Goal: Task Accomplishment & Management: Complete application form

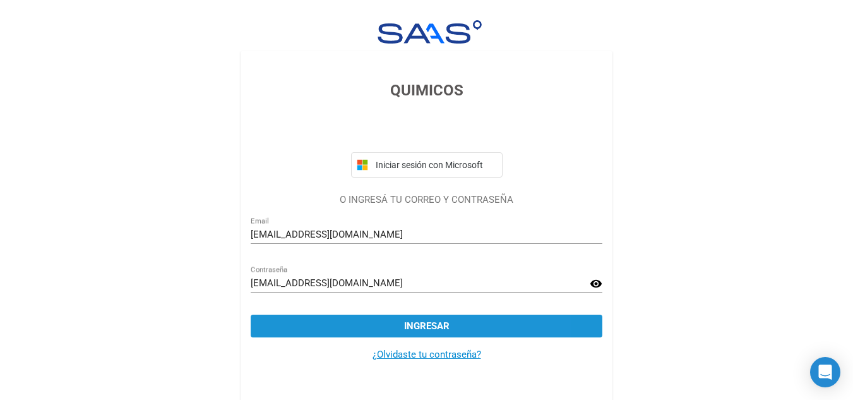
click at [467, 334] on button "Ingresar" at bounding box center [427, 325] width 352 height 23
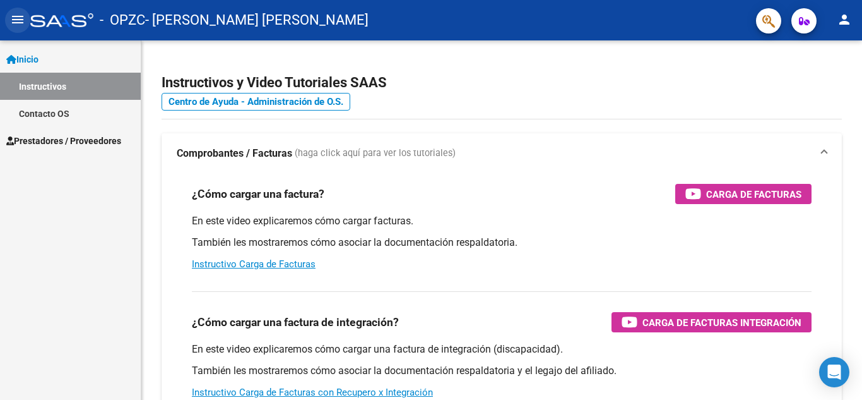
click at [16, 23] on mat-icon "menu" at bounding box center [17, 19] width 15 height 15
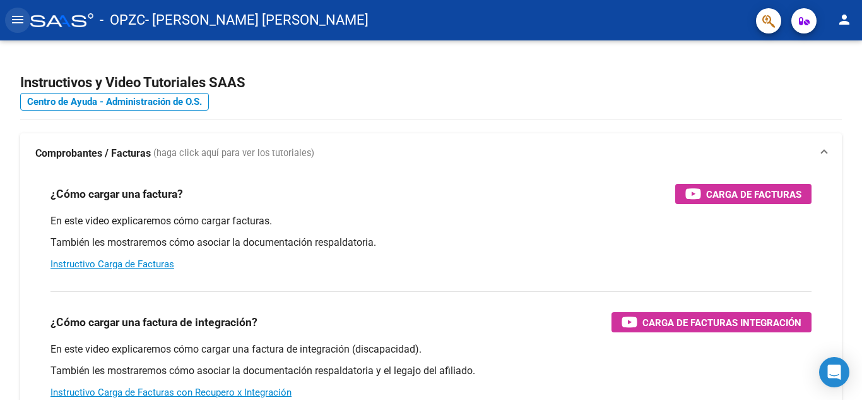
click at [16, 23] on mat-icon "menu" at bounding box center [17, 19] width 15 height 15
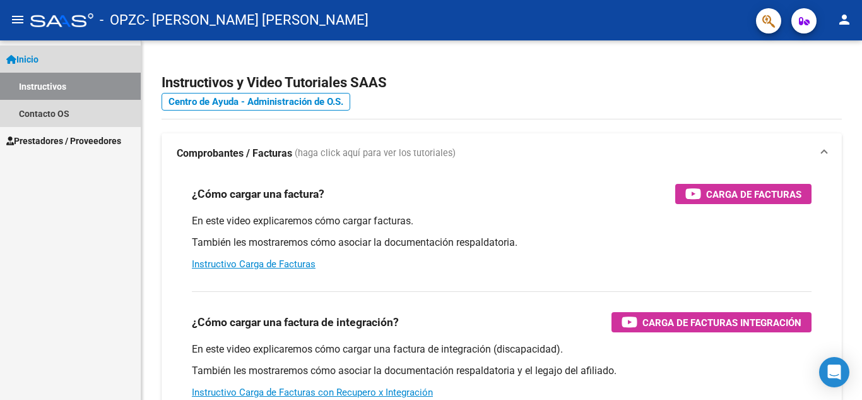
click at [66, 56] on link "Inicio" at bounding box center [70, 58] width 141 height 27
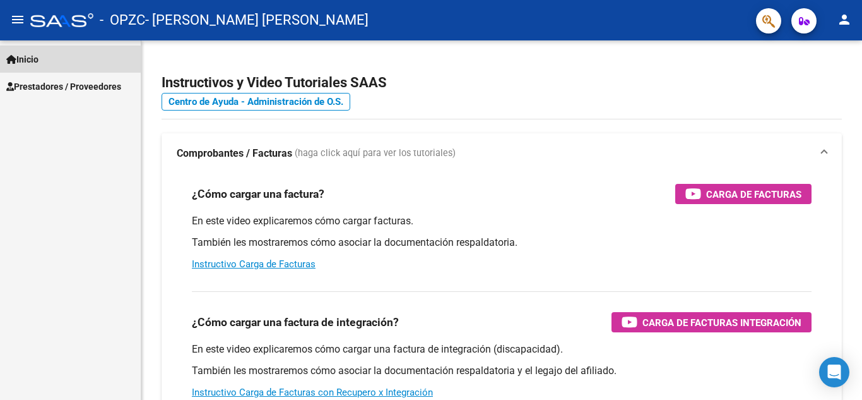
click at [66, 56] on link "Inicio" at bounding box center [70, 58] width 141 height 27
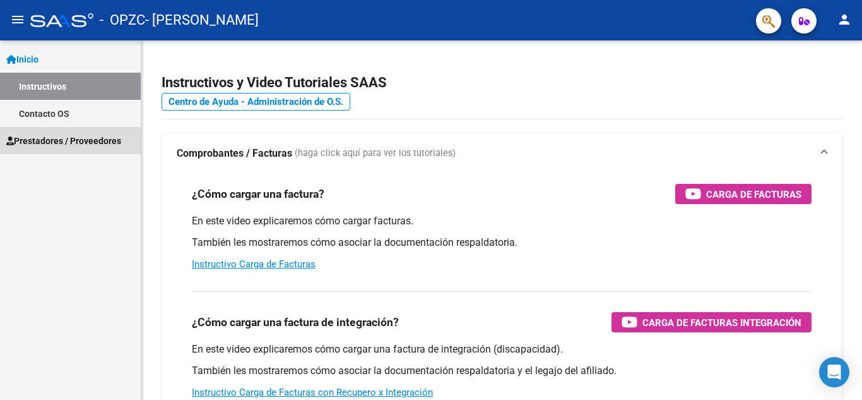
click at [42, 143] on span "Prestadores / Proveedores" at bounding box center [63, 141] width 115 height 14
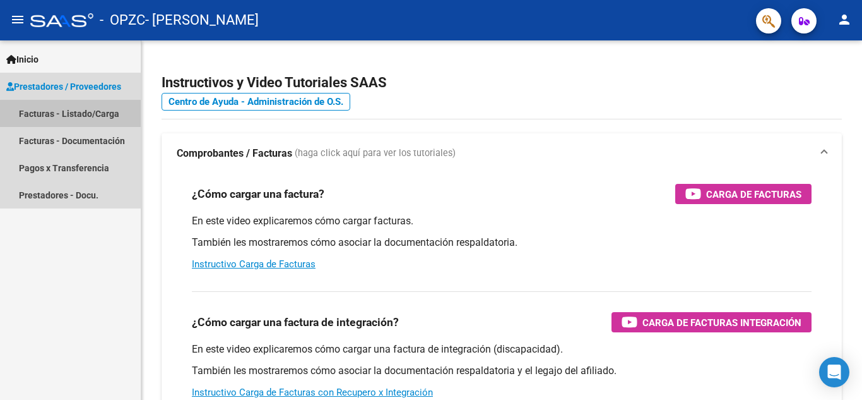
click at [81, 114] on link "Facturas - Listado/Carga" at bounding box center [70, 113] width 141 height 27
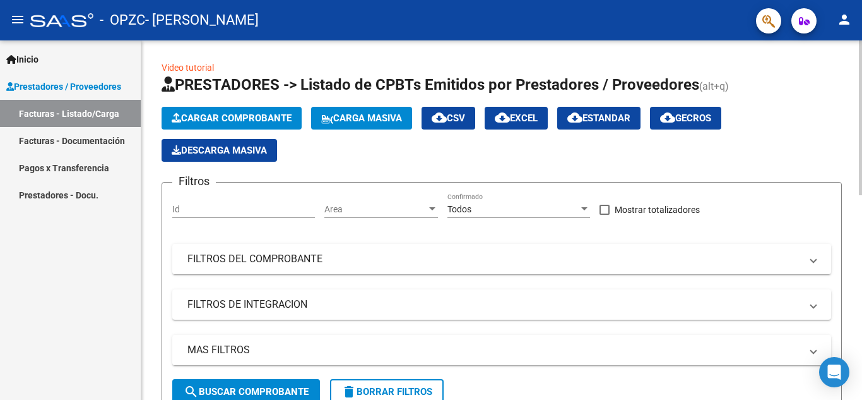
click at [230, 122] on span "Cargar Comprobante" at bounding box center [232, 117] width 120 height 11
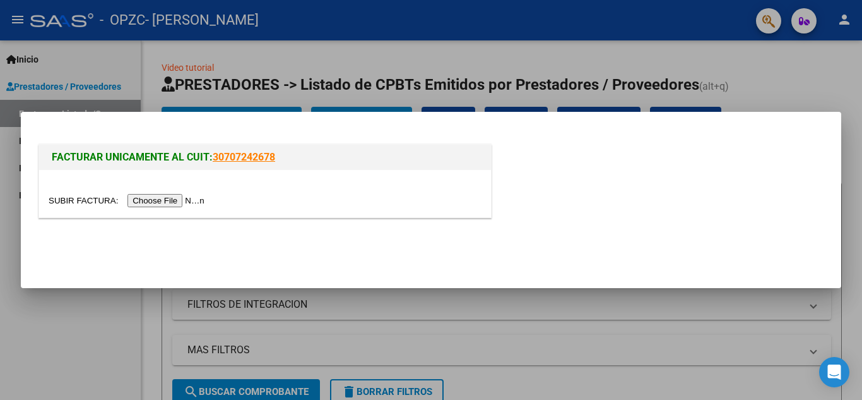
click at [155, 201] on input "file" at bounding box center [129, 200] width 160 height 13
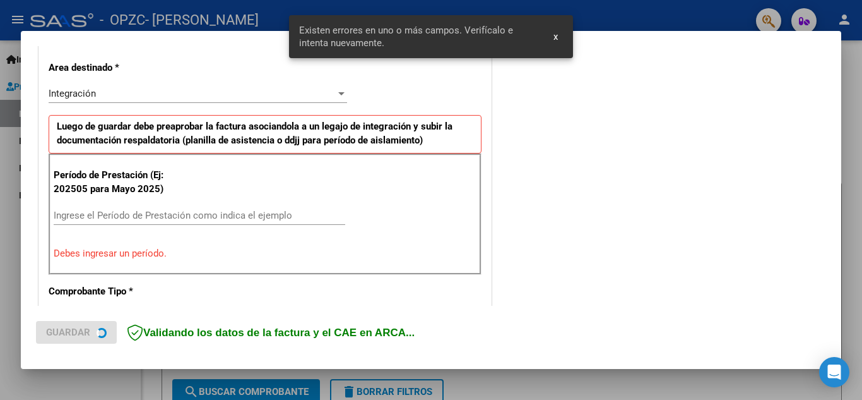
scroll to position [286, 0]
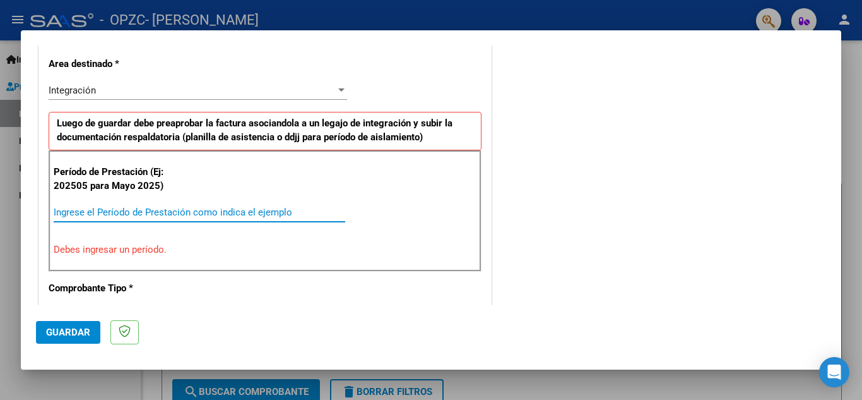
click at [74, 213] on input "Ingrese el Período de Prestación como indica el ejemplo" at bounding box center [200, 211] width 292 height 11
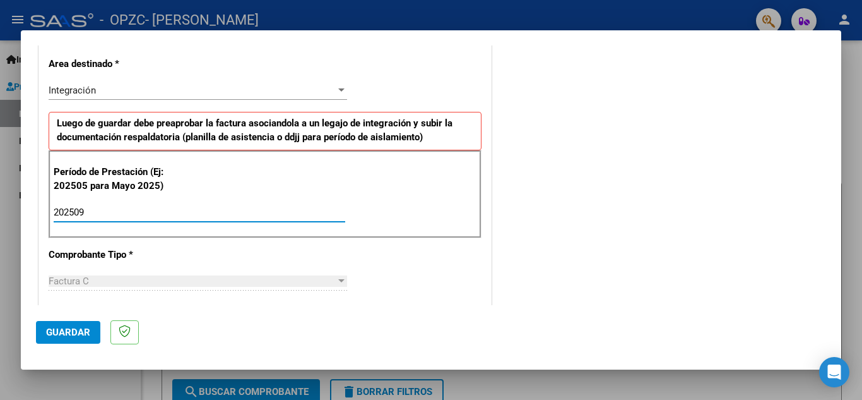
type input "202509"
click at [80, 273] on div "Factura C Seleccionar Tipo" at bounding box center [198, 280] width 299 height 19
click at [110, 287] on div "Factura C Seleccionar Tipo" at bounding box center [198, 280] width 299 height 19
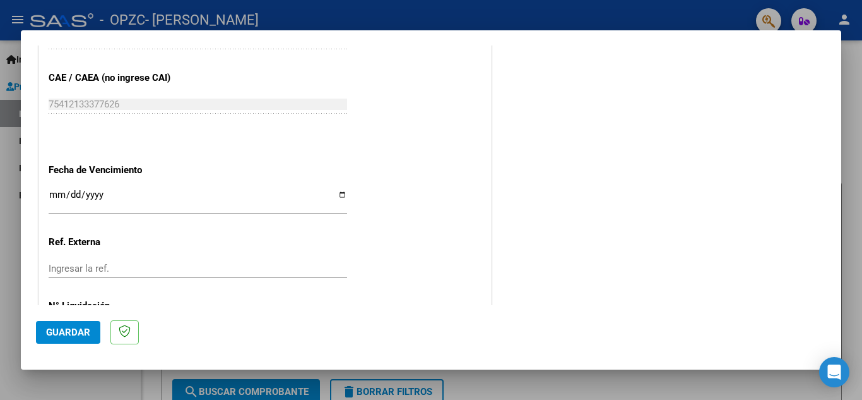
scroll to position [793, 0]
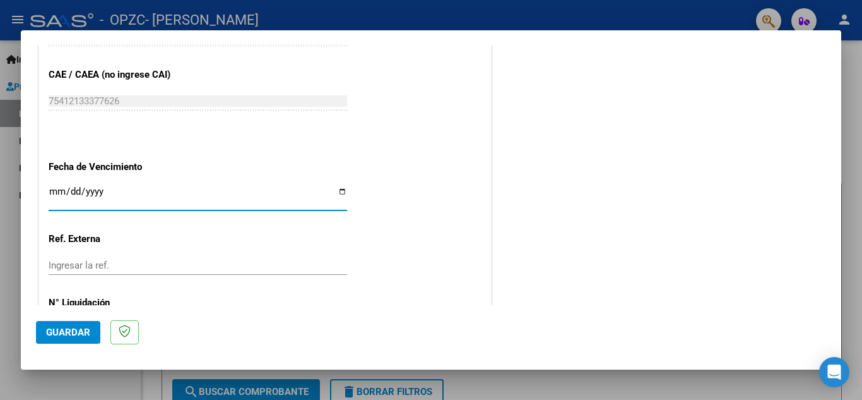
click at [57, 193] on input "Ingresar la fecha" at bounding box center [198, 196] width 299 height 20
click at [342, 191] on input "2025-12-10" at bounding box center [198, 196] width 299 height 20
type input "2025-10-18"
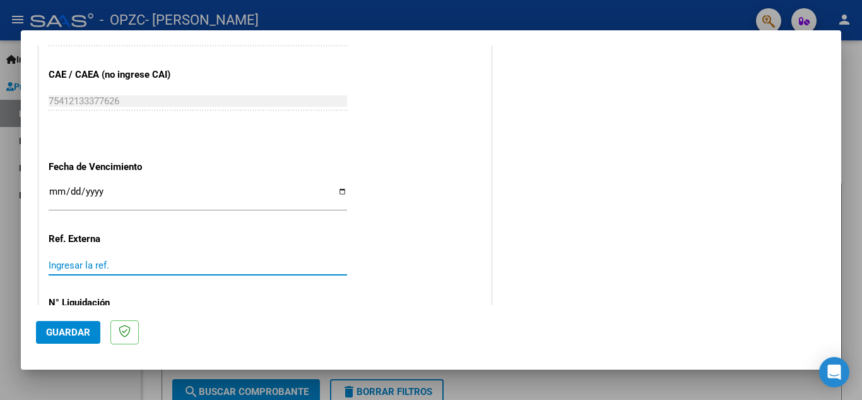
click at [100, 264] on input "Ingresar la ref." at bounding box center [198, 264] width 299 height 11
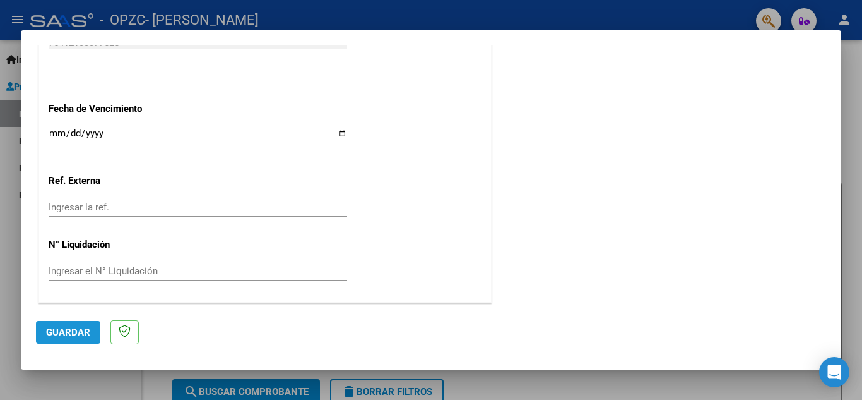
click at [54, 329] on span "Guardar" at bounding box center [68, 331] width 44 height 11
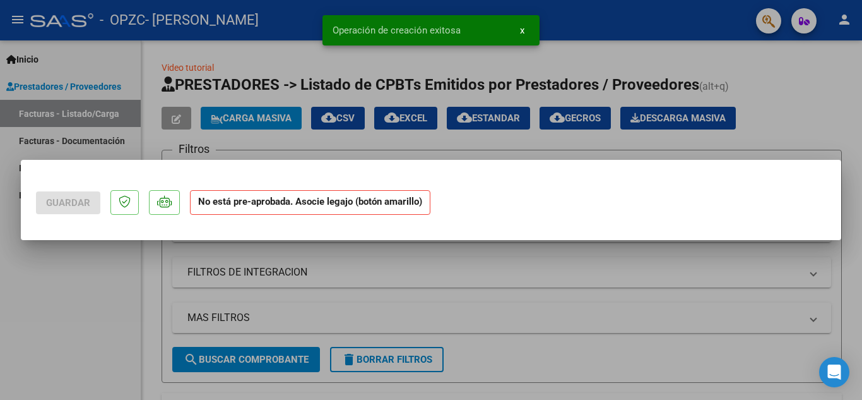
scroll to position [0, 0]
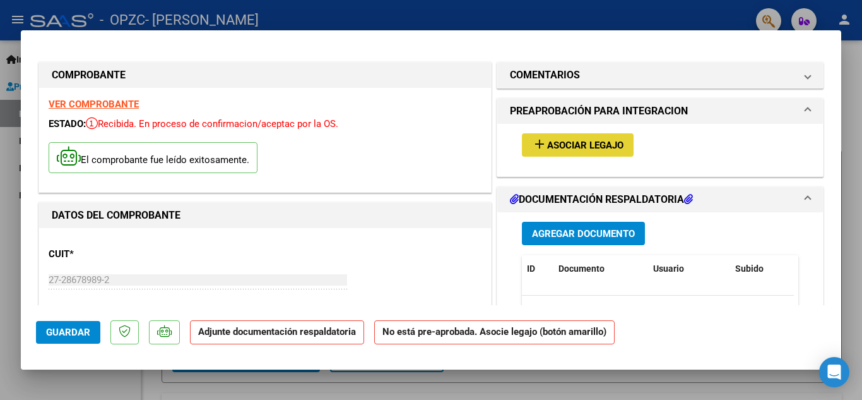
click at [587, 145] on span "Asociar Legajo" at bounding box center [585, 144] width 76 height 11
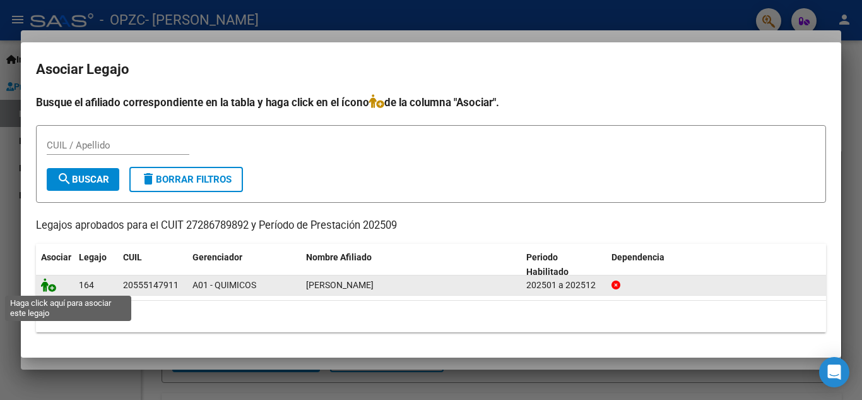
click at [54, 289] on icon at bounding box center [48, 285] width 15 height 14
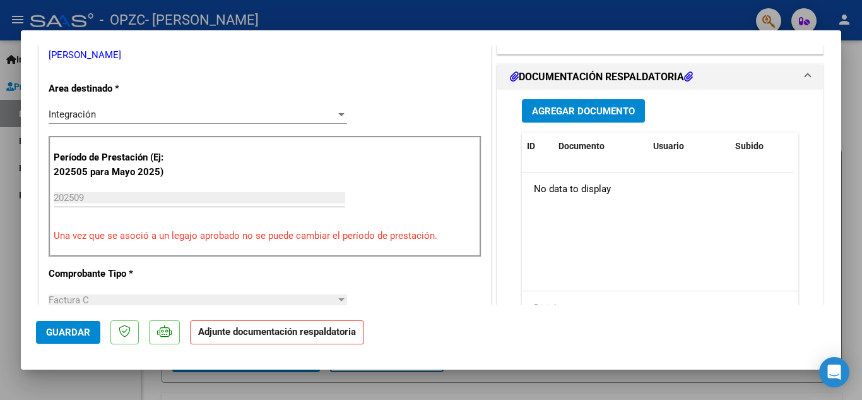
scroll to position [283, 0]
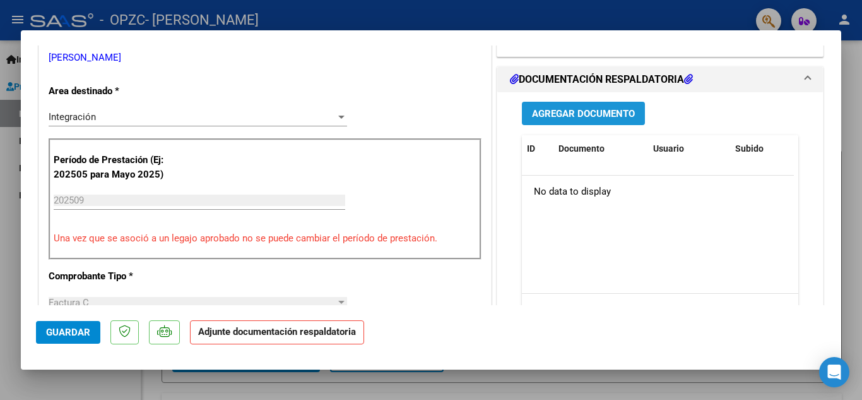
click at [583, 111] on span "Agregar Documento" at bounding box center [583, 113] width 103 height 11
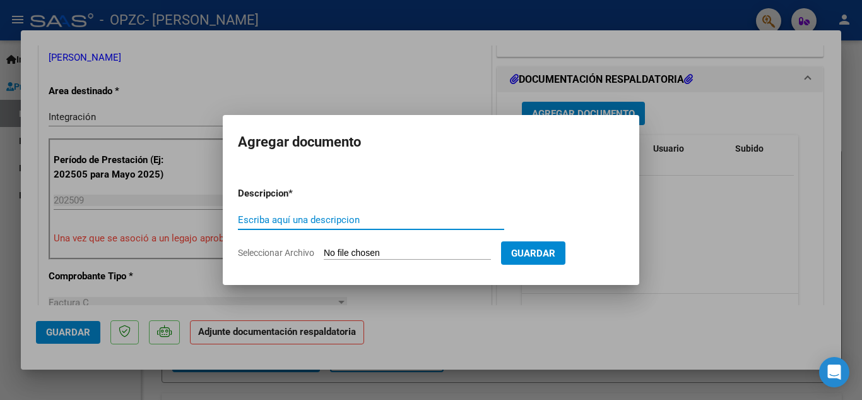
click at [271, 223] on input "Escriba aquí una descripcion" at bounding box center [371, 219] width 266 height 11
type input "a"
click at [256, 221] on input "palnilla asistencia septiembre" at bounding box center [371, 219] width 266 height 11
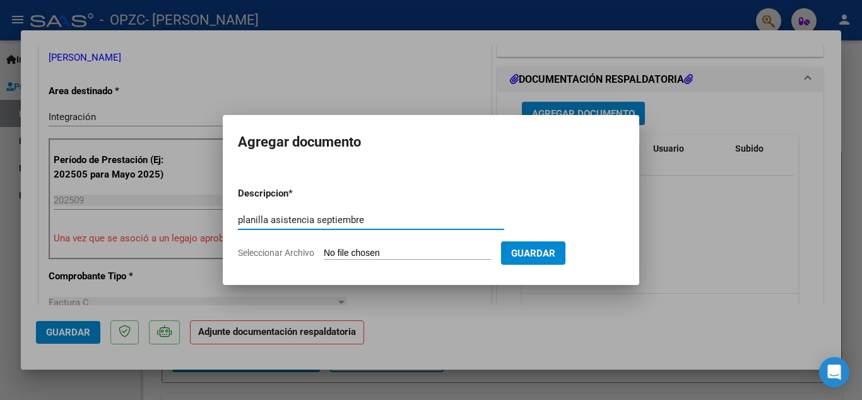
type input "planilla asistencia septiembre"
click at [393, 252] on input "Seleccionar Archivo" at bounding box center [407, 253] width 167 height 12
click at [419, 246] on form "Descripcion * planilla asistencia septiembre Escriba aquí una descripcion Selec…" at bounding box center [431, 223] width 386 height 92
click at [350, 247] on input "Seleccionar Archivo" at bounding box center [407, 253] width 167 height 12
type input "C:\fakepath\planilla asistencia SEP Brandon.pdf"
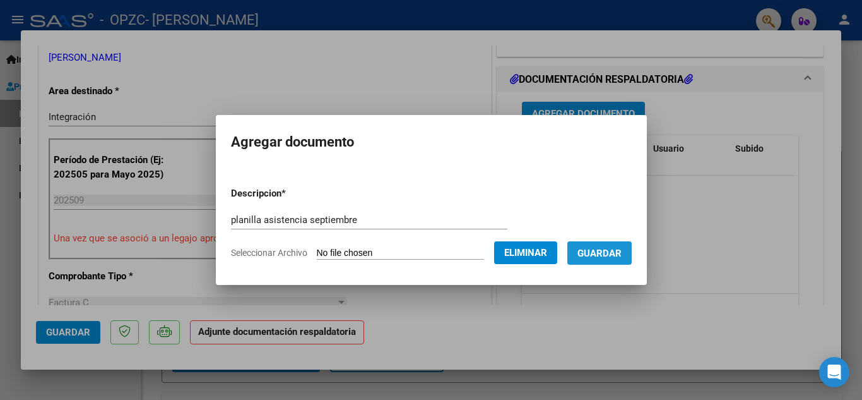
click at [592, 256] on span "Guardar" at bounding box center [600, 252] width 44 height 11
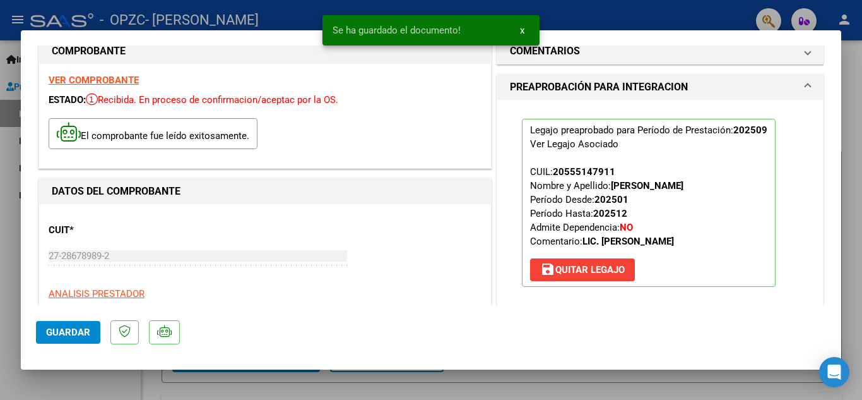
scroll to position [6, 0]
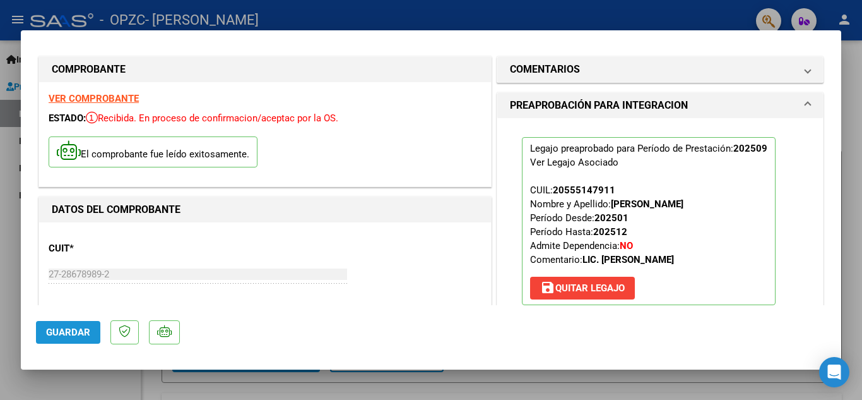
click at [47, 330] on span "Guardar" at bounding box center [68, 331] width 44 height 11
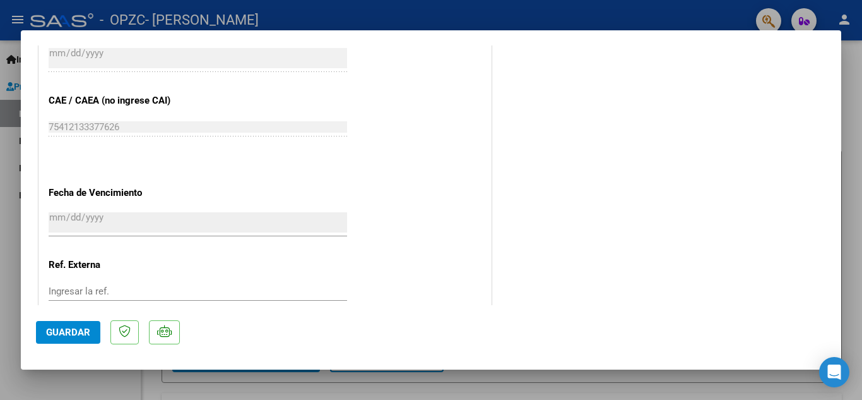
scroll to position [0, 0]
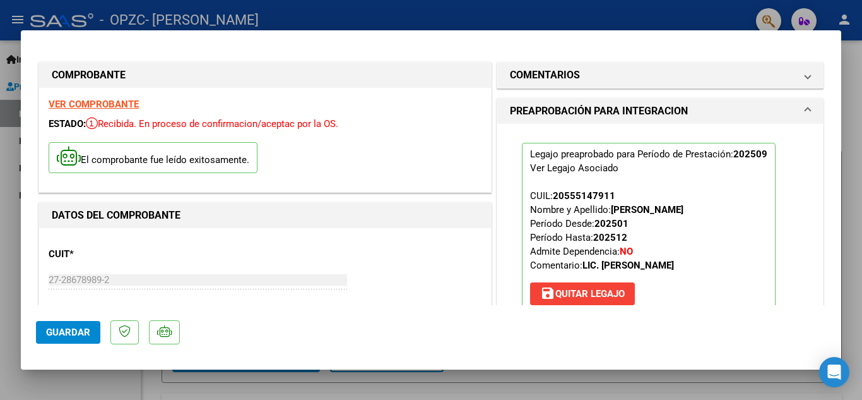
click at [0, 169] on div at bounding box center [431, 200] width 862 height 400
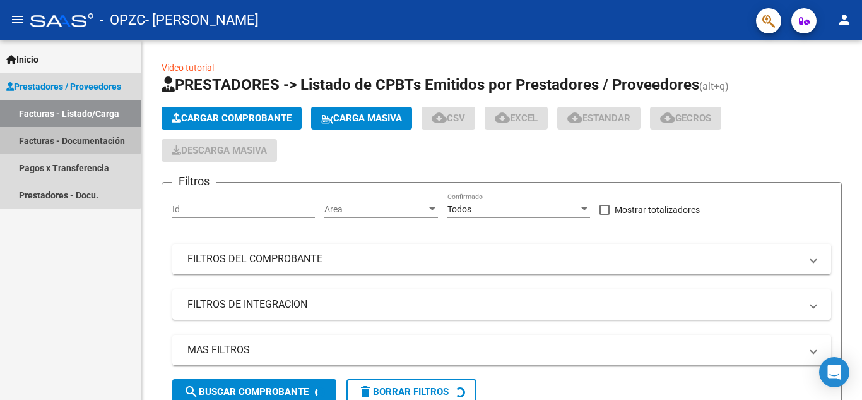
click at [66, 139] on link "Facturas - Documentación" at bounding box center [70, 140] width 141 height 27
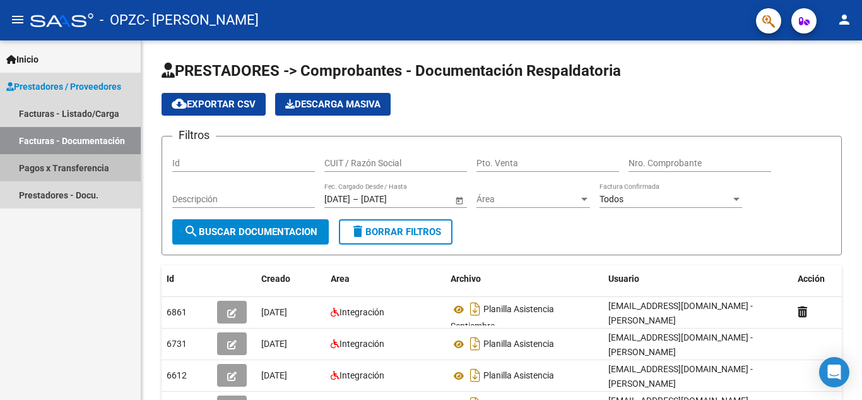
click at [69, 163] on link "Pagos x Transferencia" at bounding box center [70, 167] width 141 height 27
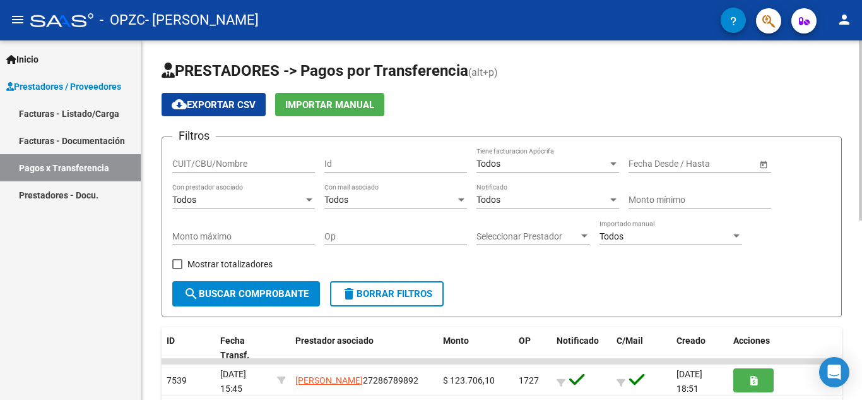
click at [862, 18] on div "menu - OPZC - DIAZ MARIA LORENA person Inicio Instructivos Contacto OS Prestado…" at bounding box center [431, 200] width 862 height 400
